Goal: Transaction & Acquisition: Obtain resource

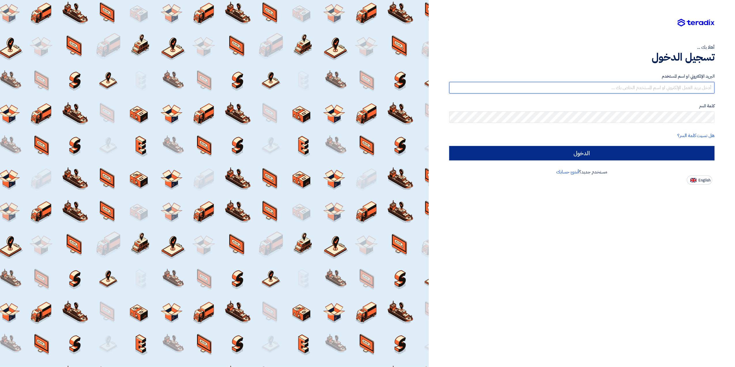
type input "[EMAIL_ADDRESS][DOMAIN_NAME]"
click at [560, 149] on input "الدخول" at bounding box center [581, 153] width 265 height 14
type input "Sign in"
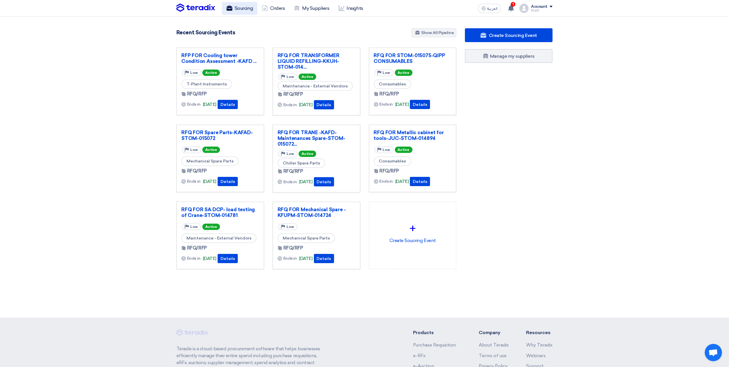
click at [249, 8] on link "Sourcing" at bounding box center [239, 8] width 35 height 13
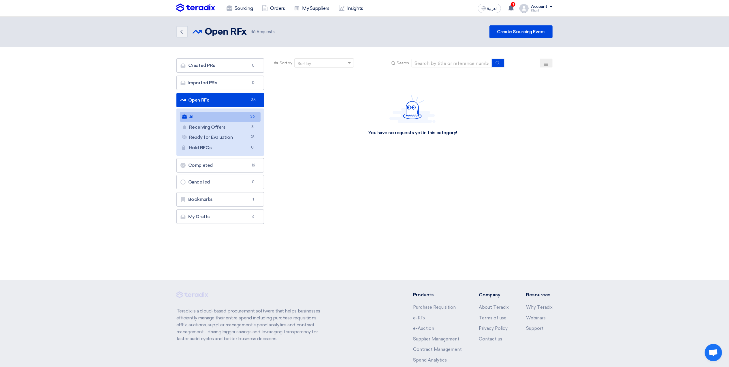
click at [241, 117] on link "All All 36" at bounding box center [220, 117] width 81 height 10
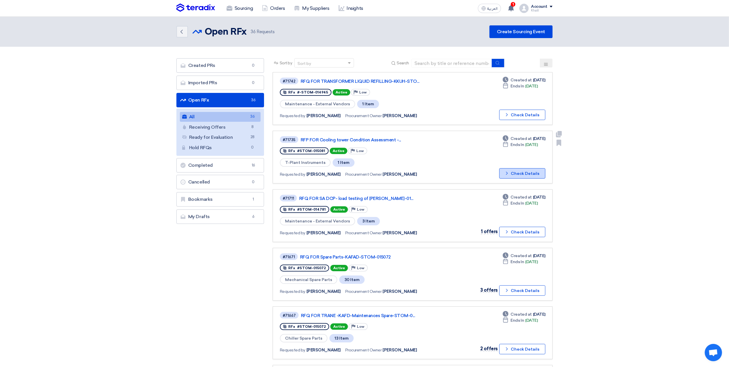
click at [521, 174] on button "Check details Check Details" at bounding box center [522, 173] width 46 height 10
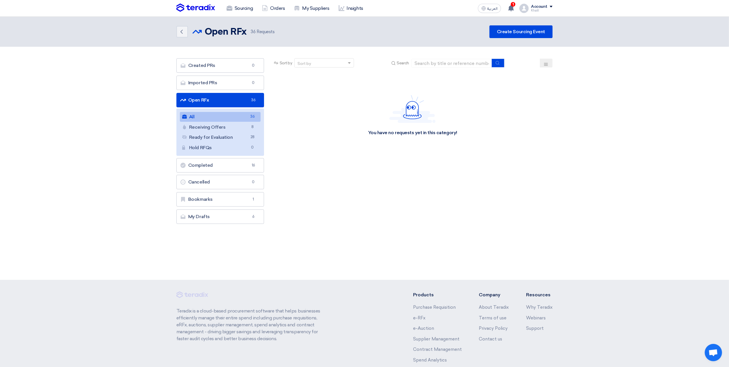
click at [224, 114] on link "All All 36" at bounding box center [220, 117] width 81 height 10
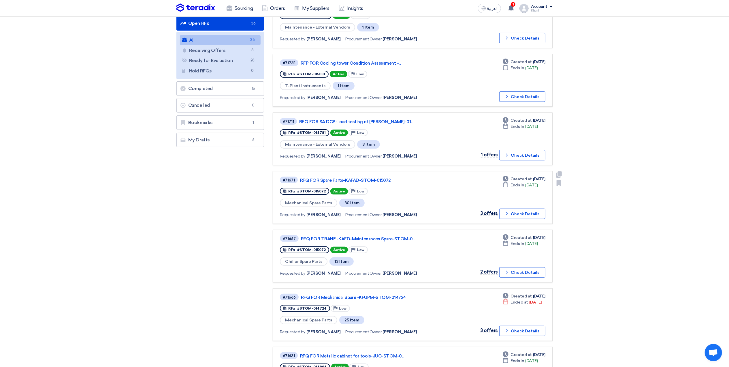
scroll to position [115, 0]
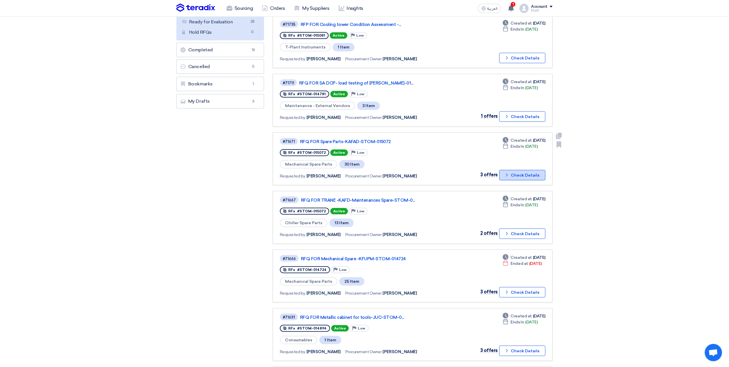
click at [509, 172] on icon "Check details" at bounding box center [506, 174] width 5 height 5
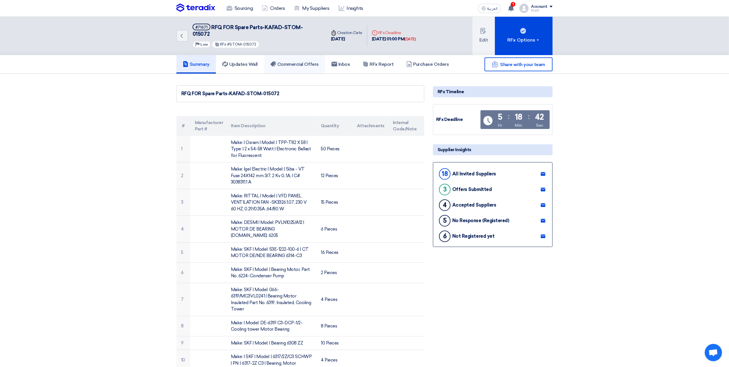
click at [283, 61] on h5 "Commercial Offers" at bounding box center [294, 64] width 48 height 6
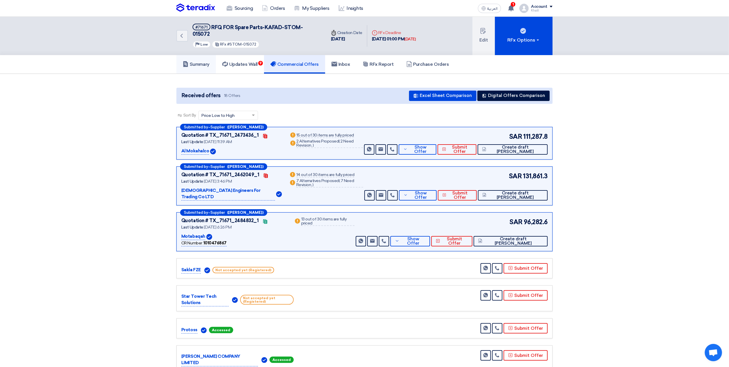
click at [197, 61] on h5 "Summary" at bounding box center [196, 64] width 27 height 6
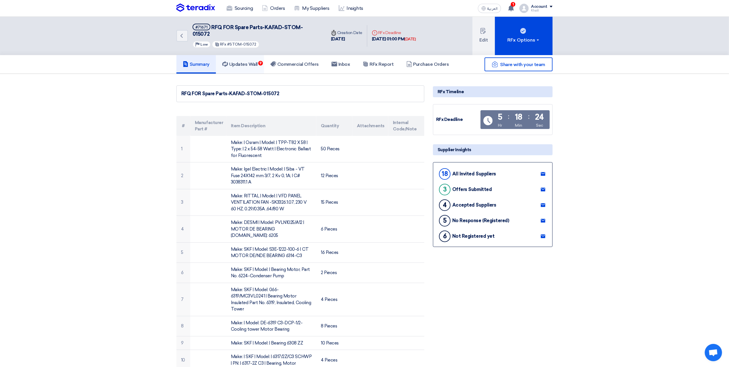
click at [251, 61] on h5 "Updates Wall 9" at bounding box center [239, 64] width 35 height 6
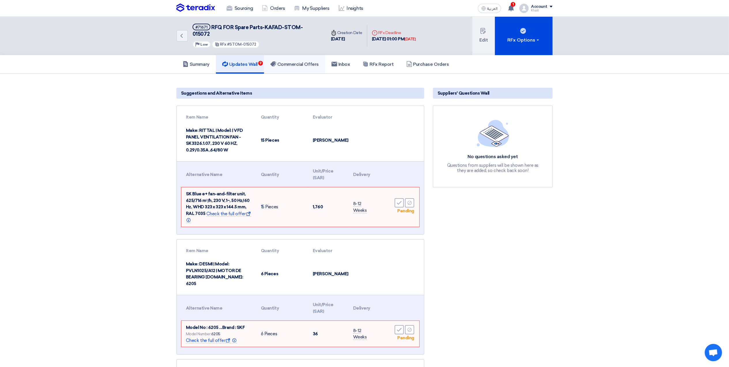
click at [295, 61] on h5 "Commercial Offers" at bounding box center [294, 64] width 48 height 6
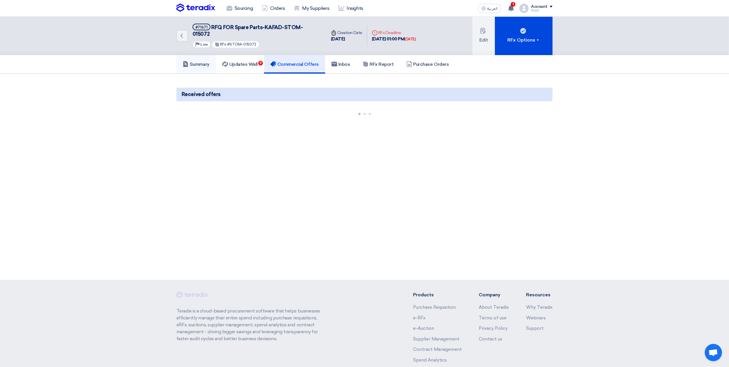
click at [199, 61] on h5 "Summary" at bounding box center [196, 64] width 27 height 6
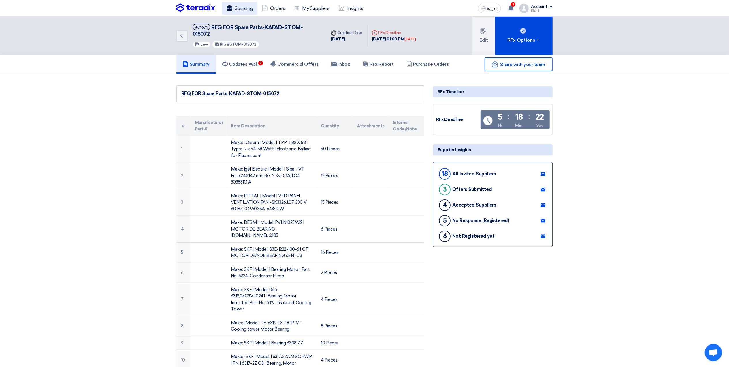
click at [235, 8] on link "Sourcing" at bounding box center [239, 8] width 35 height 13
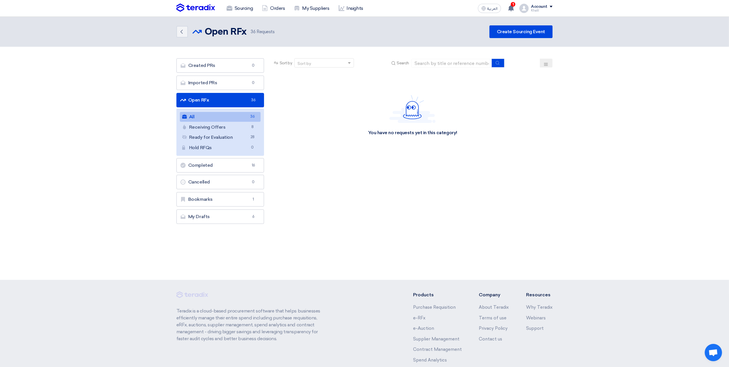
click at [236, 116] on link "All All 36" at bounding box center [220, 117] width 81 height 10
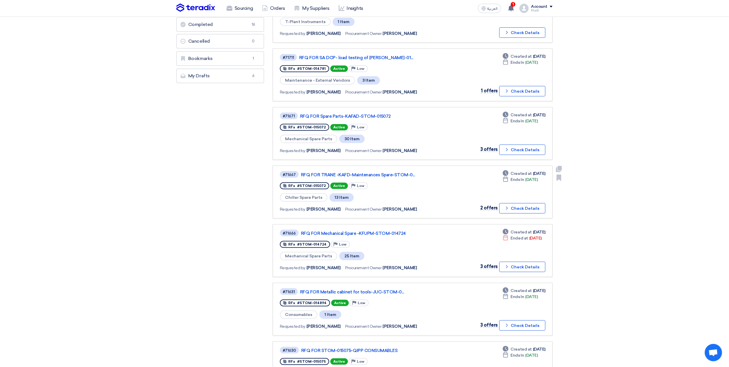
scroll to position [154, 0]
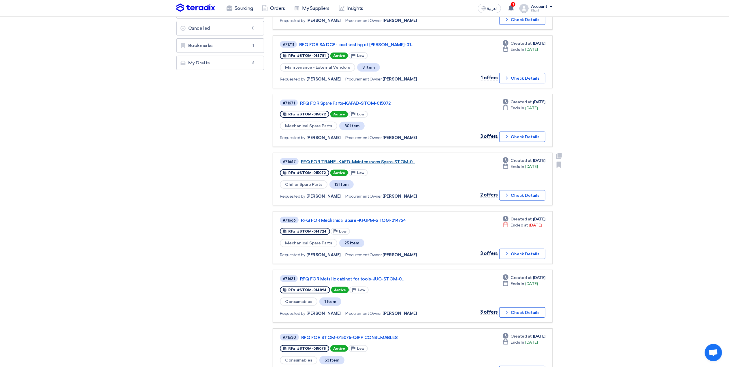
click at [384, 159] on link "RFQ FOR TRANE -KAFD-Maintenances Spare-STOM-0..." at bounding box center [373, 161] width 144 height 5
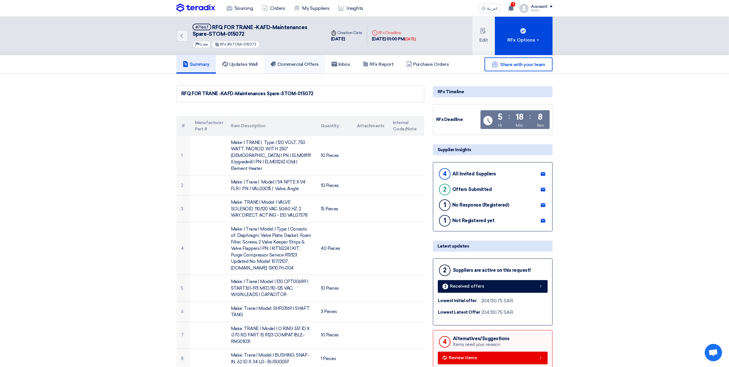
click at [304, 68] on link "Commercial Offers" at bounding box center [294, 64] width 61 height 18
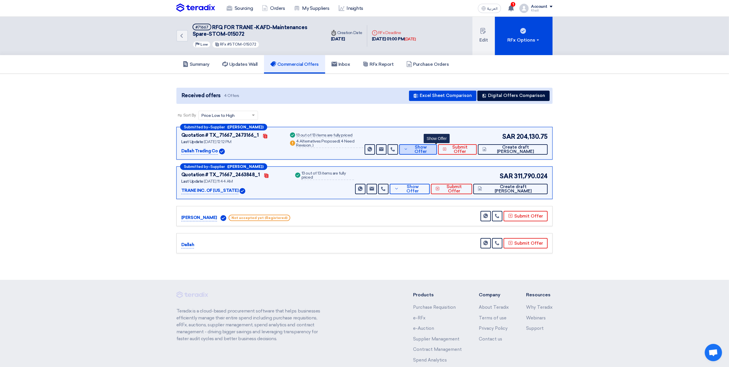
click at [435, 152] on button "Show Offer" at bounding box center [417, 149] width 37 height 10
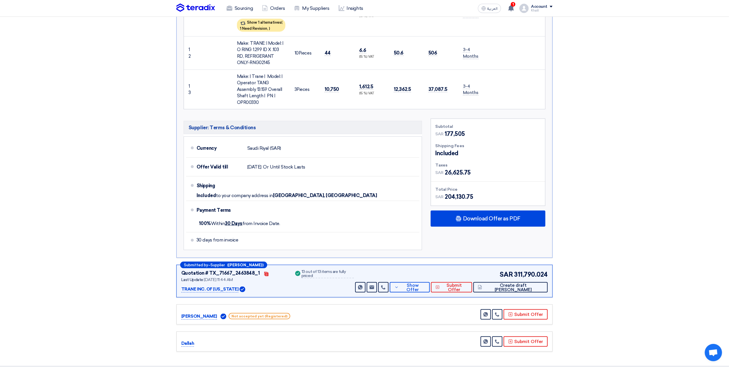
scroll to position [807, 0]
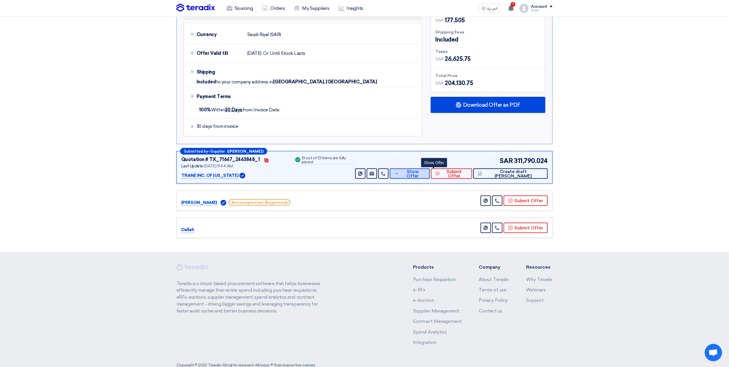
click at [430, 168] on button "Show Offer" at bounding box center [410, 173] width 40 height 10
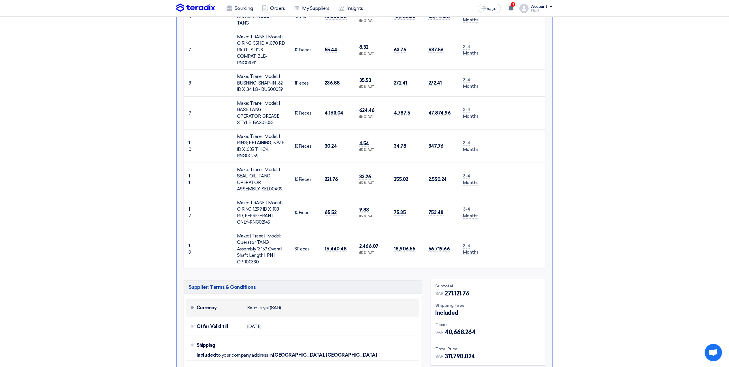
scroll to position [577, 0]
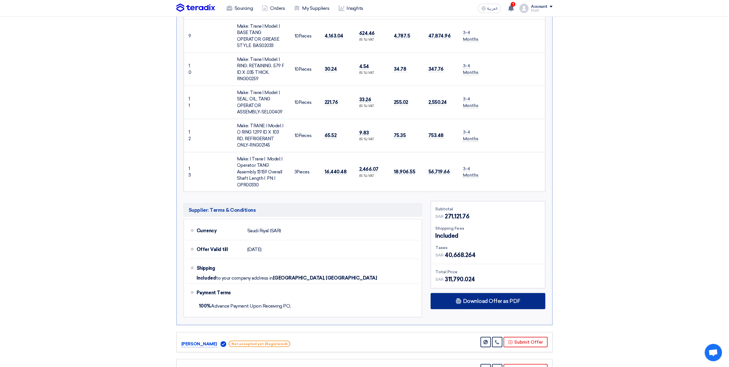
click at [468, 298] on span "Download Offer as PDF" at bounding box center [491, 300] width 57 height 5
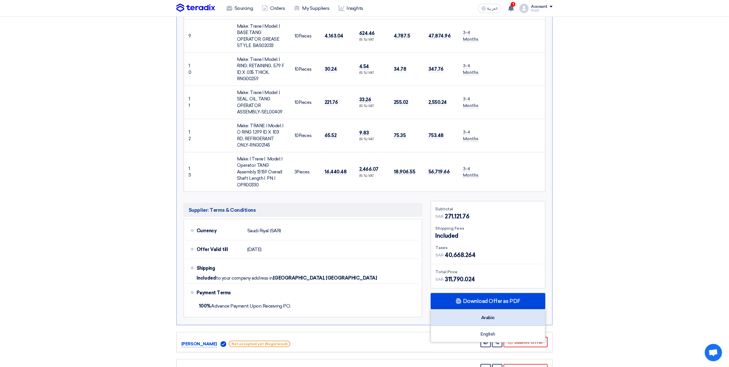
click at [481, 309] on div "Arabic" at bounding box center [488, 317] width 114 height 16
click at [478, 309] on div "Arabic" at bounding box center [488, 317] width 114 height 16
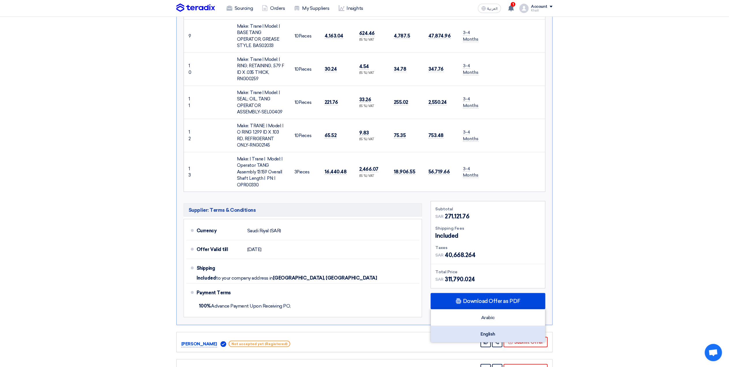
click at [477, 326] on div "English" at bounding box center [488, 334] width 114 height 16
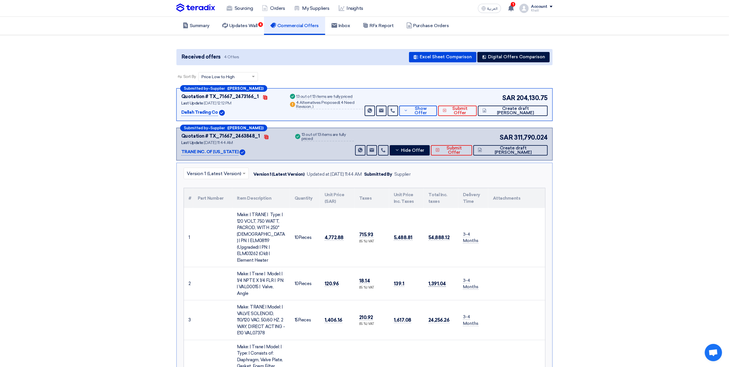
scroll to position [0, 0]
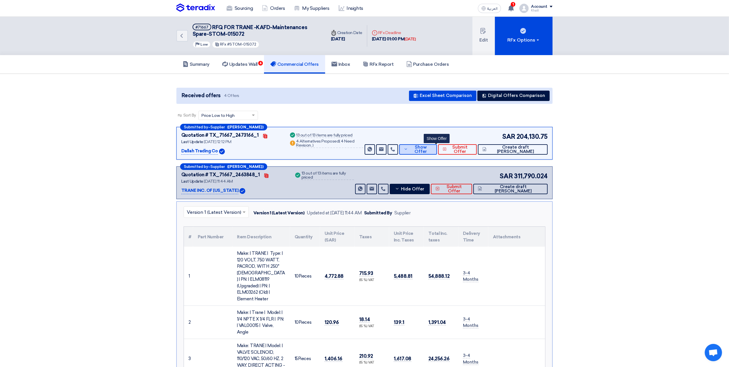
click at [432, 149] on span "Show Offer" at bounding box center [420, 149] width 23 height 9
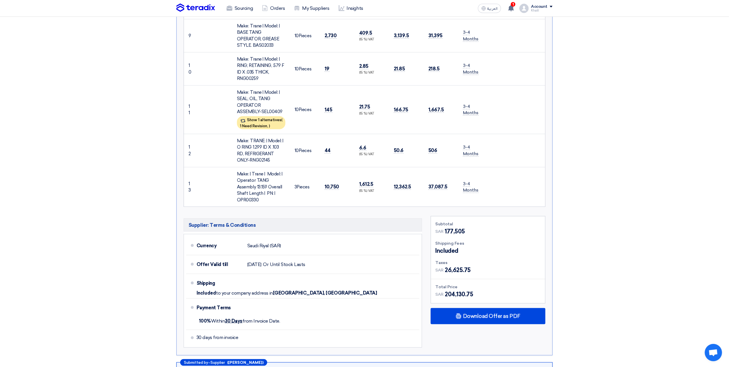
scroll to position [692, 0]
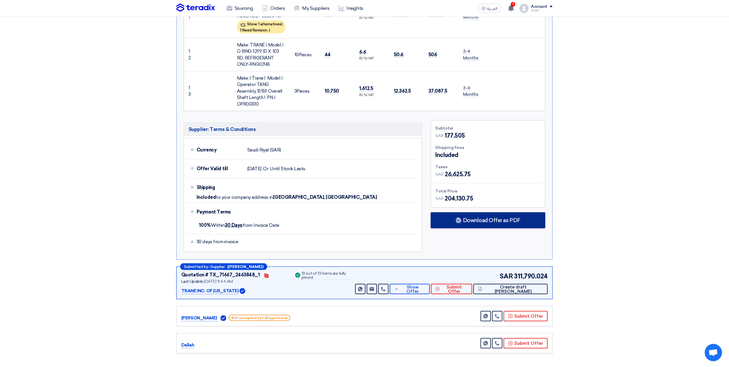
click at [483, 218] on span "Download Offer as PDF" at bounding box center [491, 220] width 57 height 5
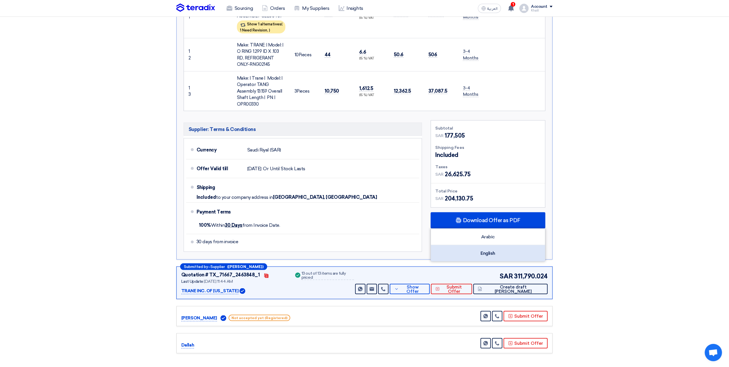
click at [492, 245] on div "English" at bounding box center [488, 253] width 114 height 16
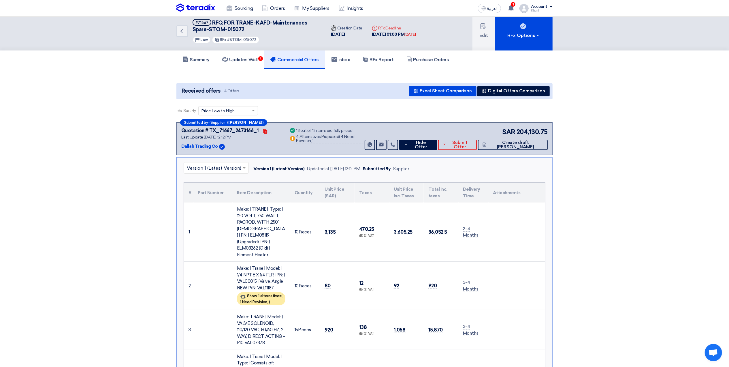
scroll to position [0, 0]
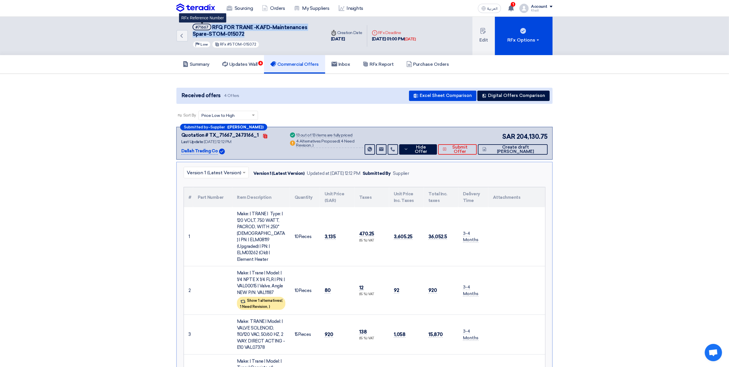
drag, startPoint x: 234, startPoint y: 34, endPoint x: 209, endPoint y: 28, distance: 25.0
click at [209, 28] on h5 "#71667 RFQ FOR TRANE -KAFD-Maintenances Spare-STOM-015072 RFx Reference Number" at bounding box center [256, 31] width 127 height 14
copy h5 "RFQ FOR TRANE -KAFD-Maintenances Spare-STOM-015072"
click at [182, 38] on icon "Back" at bounding box center [181, 35] width 7 height 7
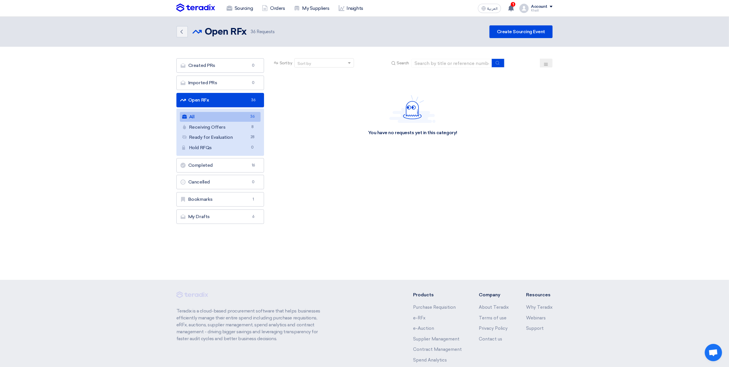
click at [236, 117] on link "All All 36" at bounding box center [220, 117] width 81 height 10
